Goal: Book appointment/travel/reservation

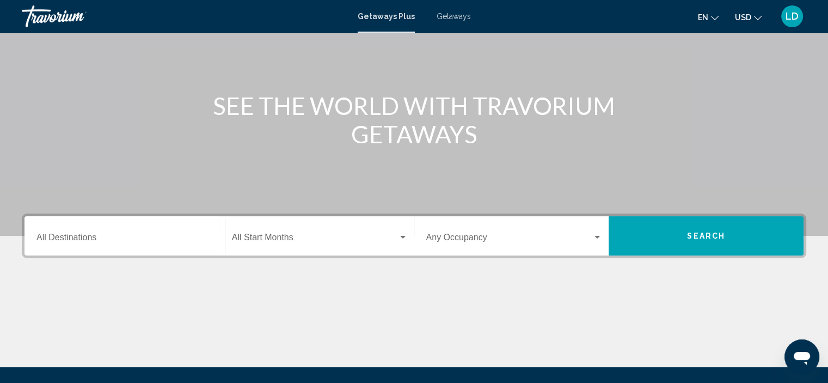
scroll to position [109, 0]
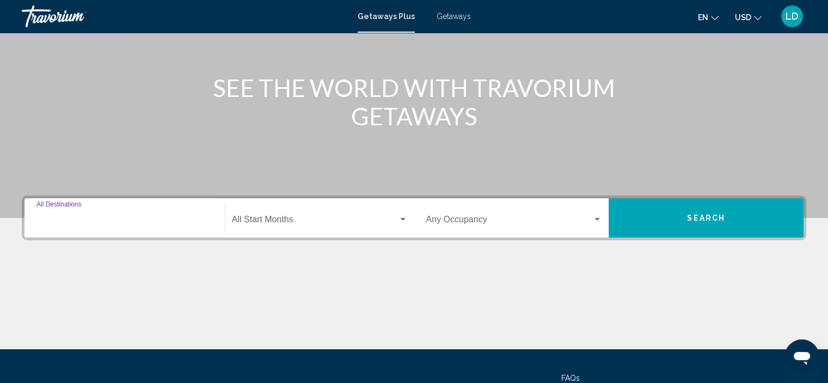
click at [143, 223] on input "Destination All Destinations" at bounding box center [124, 222] width 176 height 10
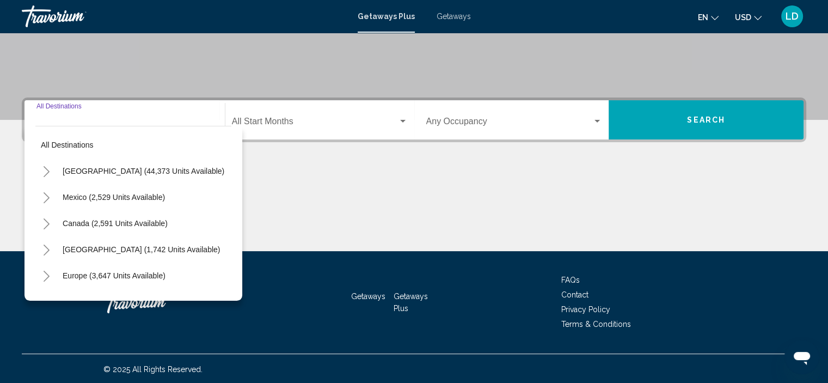
scroll to position [208, 0]
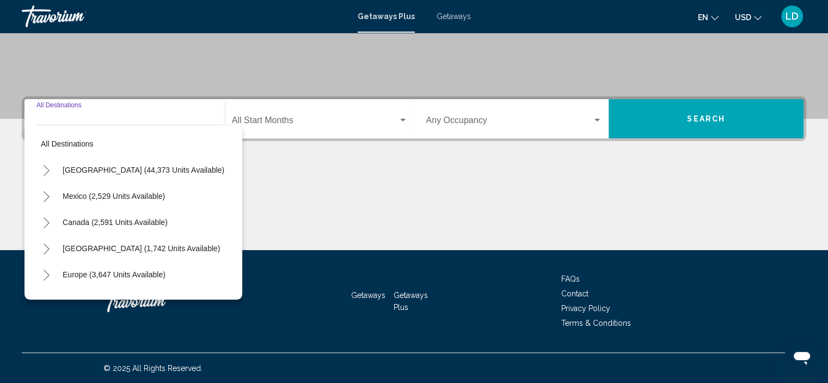
click at [159, 171] on span "[GEOGRAPHIC_DATA] (44,373 units available)" at bounding box center [144, 169] width 162 height 9
type input "**********"
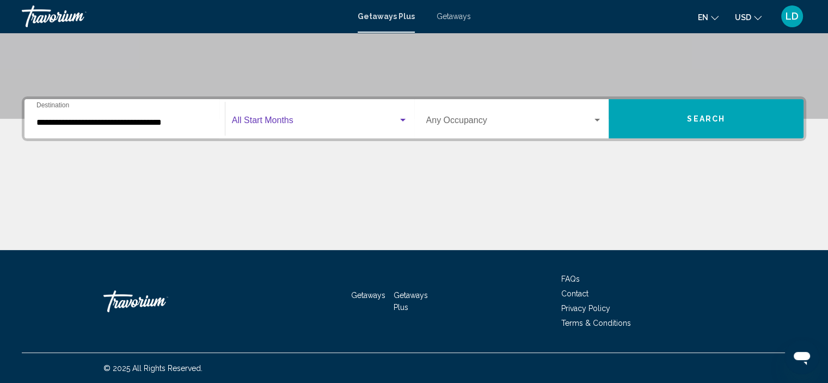
click at [357, 123] on span "Search widget" at bounding box center [315, 123] width 166 height 10
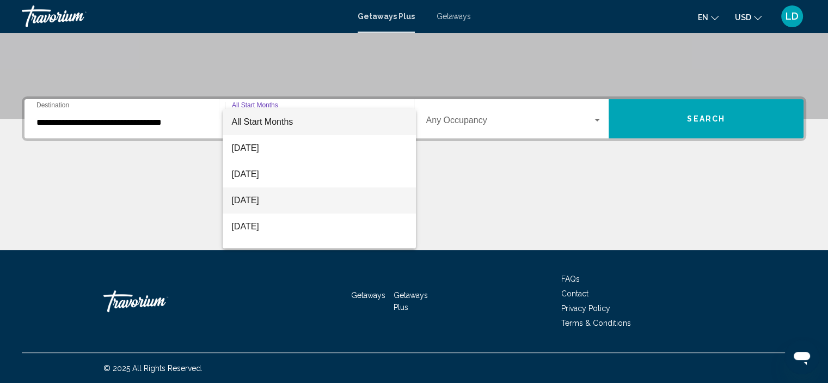
click at [296, 206] on span "[DATE]" at bounding box center [319, 200] width 176 height 26
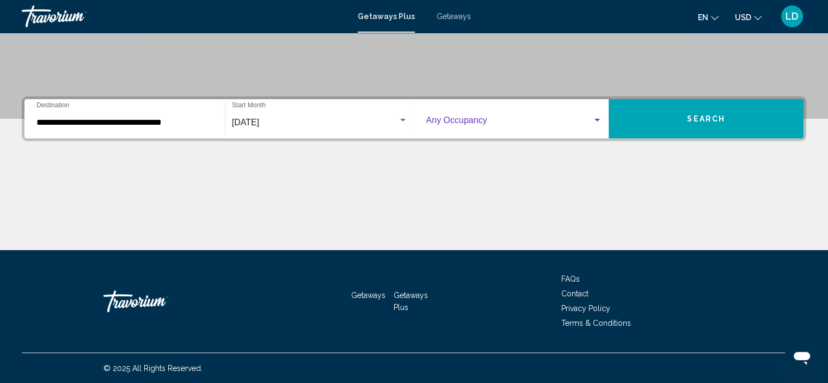
click at [549, 124] on span "Search widget" at bounding box center [509, 123] width 167 height 10
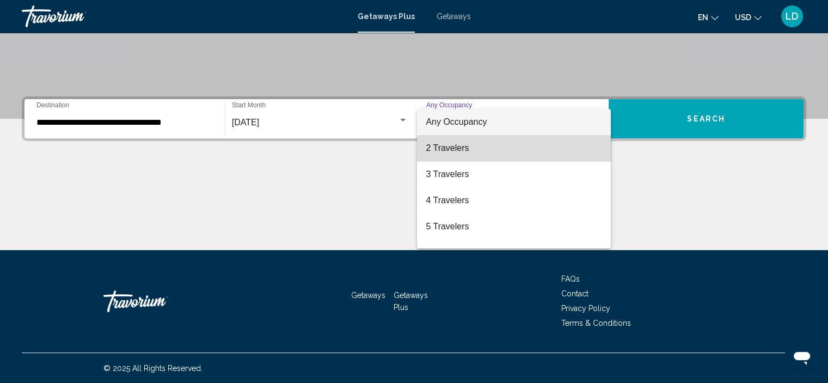
click at [518, 148] on span "2 Travelers" at bounding box center [514, 148] width 176 height 26
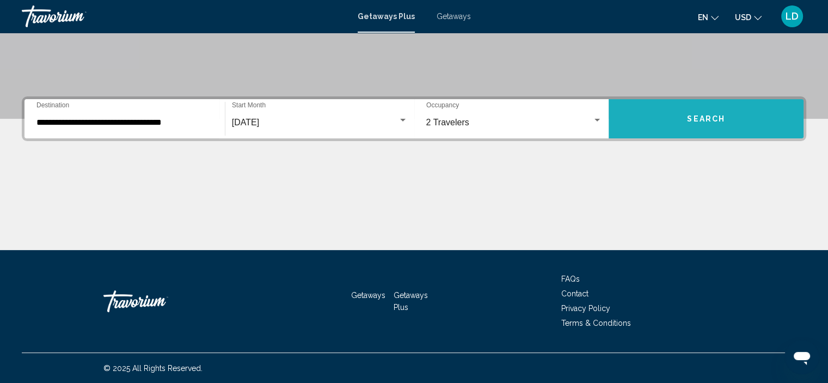
click at [708, 122] on span "Search" at bounding box center [706, 119] width 38 height 9
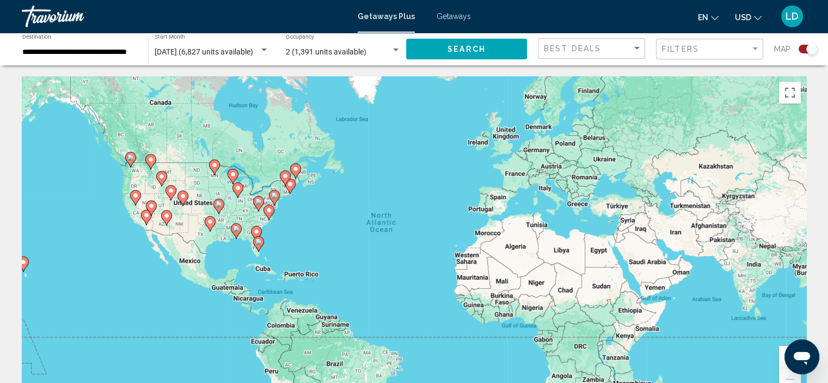
click at [243, 220] on div "To activate drag with keyboard, press Alt + Enter. Once in keyboard drag state,…" at bounding box center [414, 239] width 784 height 327
click at [291, 186] on image "Main content" at bounding box center [290, 184] width 7 height 7
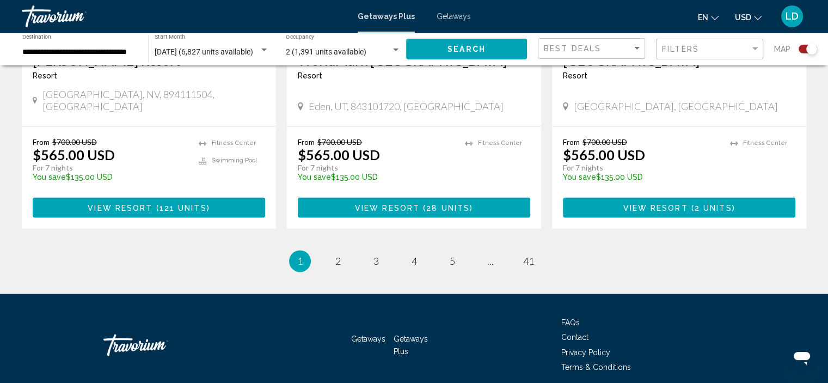
scroll to position [1742, 0]
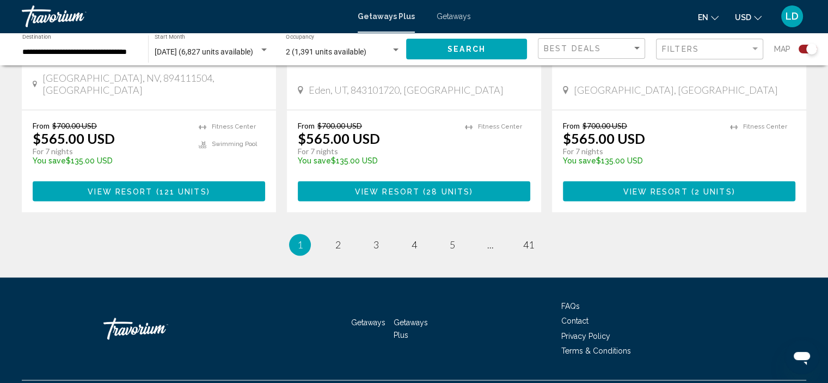
click at [71, 13] on div "Travorium" at bounding box center [76, 16] width 109 height 22
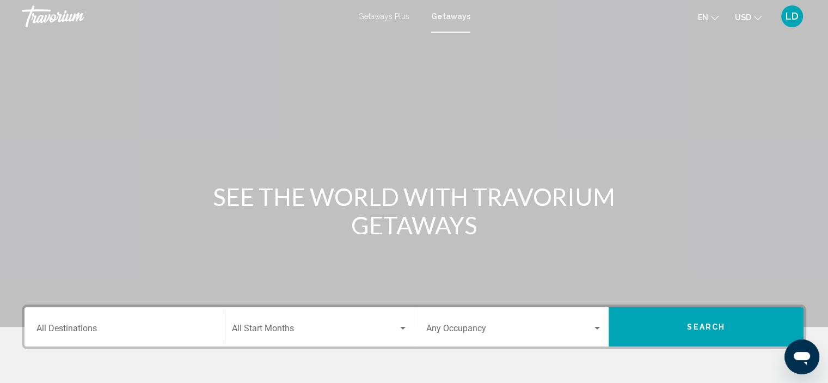
click at [385, 16] on span "Getaways Plus" at bounding box center [383, 16] width 51 height 9
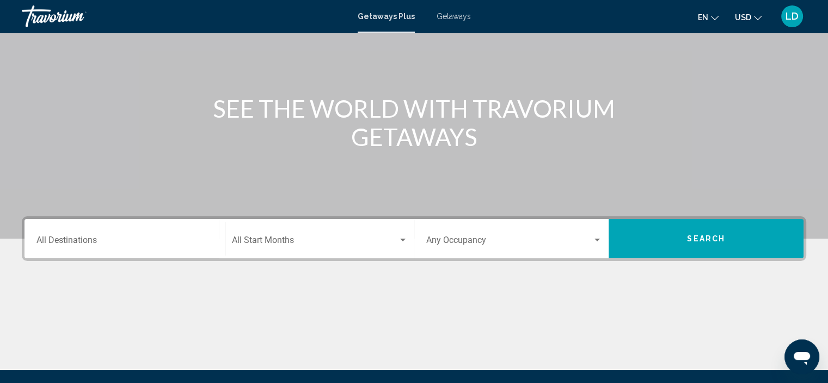
scroll to position [208, 0]
